Goal: Information Seeking & Learning: Understand process/instructions

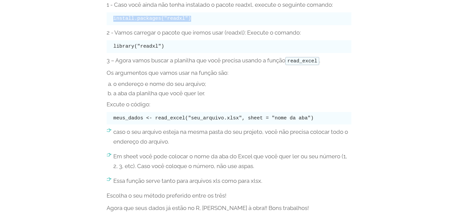
scroll to position [821, 0]
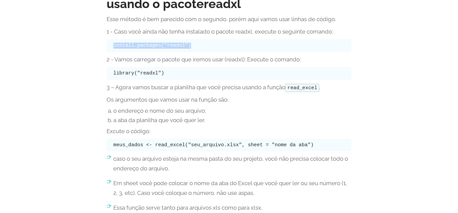
drag, startPoint x: 175, startPoint y: 19, endPoint x: 107, endPoint y: 13, distance: 68.3
click at [107, 39] on pre "install.packages("readxl")" at bounding box center [229, 45] width 245 height 13
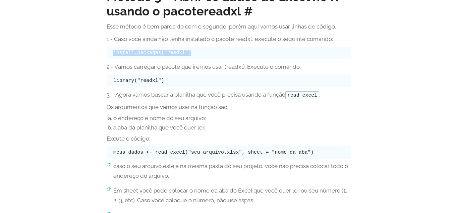
copy code "install.packages("readxl")"
drag, startPoint x: 160, startPoint y: 83, endPoint x: 113, endPoint y: 85, distance: 46.6
click at [114, 85] on pre "library("readxl")" at bounding box center [229, 80] width 245 height 13
copy code "library("readxl")"
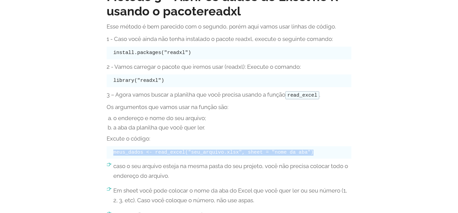
drag, startPoint x: 301, startPoint y: 149, endPoint x: 100, endPoint y: 152, distance: 200.6
click at [107, 152] on pre "meus_dados <- read_excel("seu_arquivo.xlsx", sheet = "nome da aba")" at bounding box center [229, 152] width 245 height 13
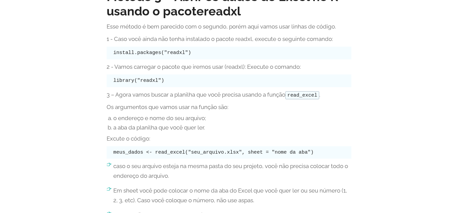
click at [109, 152] on pre "meus_dados <- read_excel("seu_arquivo.xlsx", sheet = "nome da aba")" at bounding box center [229, 152] width 245 height 13
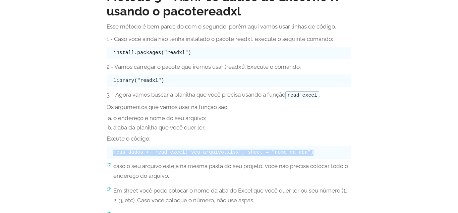
drag, startPoint x: 124, startPoint y: 152, endPoint x: 301, endPoint y: 155, distance: 177.1
click at [301, 155] on pre "meus_dados <- read_excel("seu_arquivo.xlsx", sheet = "nome da aba")" at bounding box center [229, 152] width 245 height 13
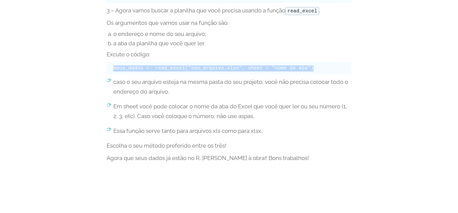
scroll to position [889, 0]
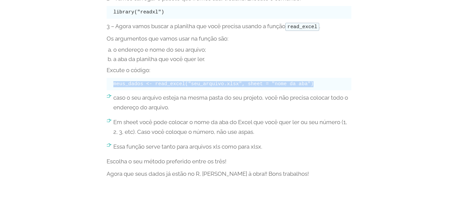
copy code "meus_dados <- read_excel("seu_arquivo.xlsx", sheet = "nome da aba")"
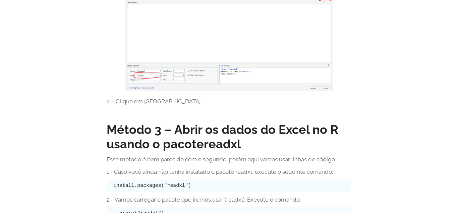
scroll to position [684, 0]
